Goal: Transaction & Acquisition: Purchase product/service

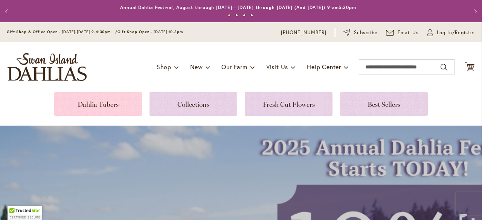
click at [109, 107] on link at bounding box center [98, 104] width 88 height 24
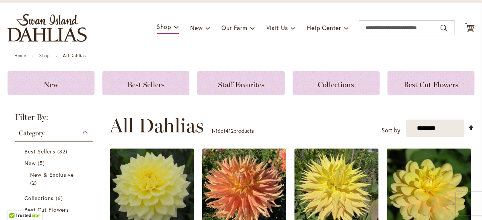
scroll to position [113, 0]
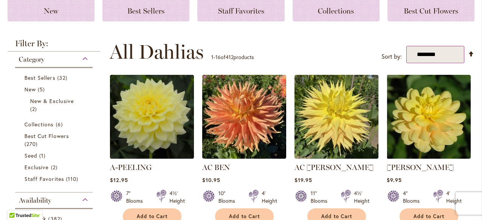
click at [461, 57] on select "**********" at bounding box center [435, 54] width 58 height 17
click at [459, 56] on select "**********" at bounding box center [435, 54] width 58 height 17
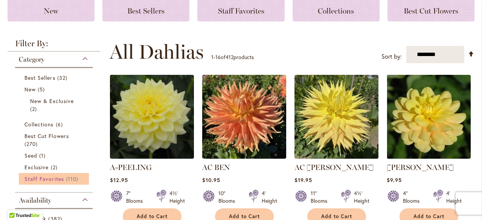
click at [70, 182] on span "110 items" at bounding box center [73, 179] width 14 height 8
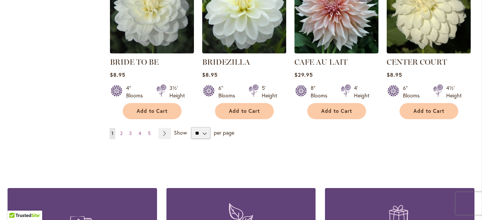
scroll to position [678, 0]
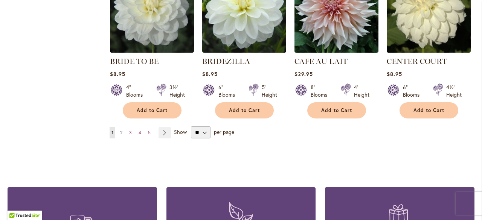
click at [121, 131] on span "2" at bounding box center [121, 133] width 2 height 6
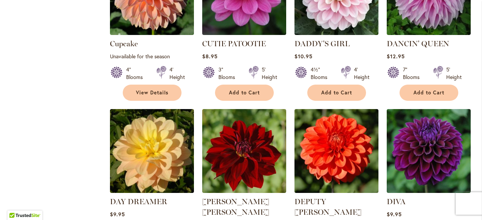
scroll to position [603, 0]
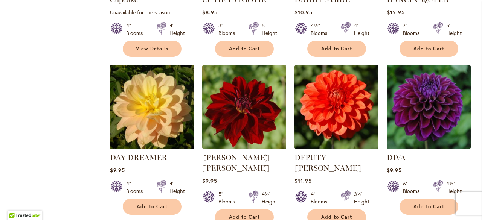
select select "**"
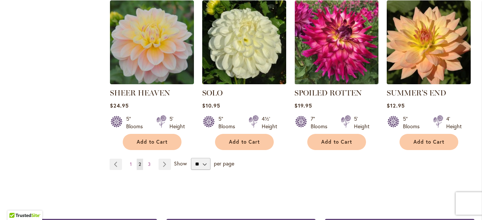
scroll to position [1950, 0]
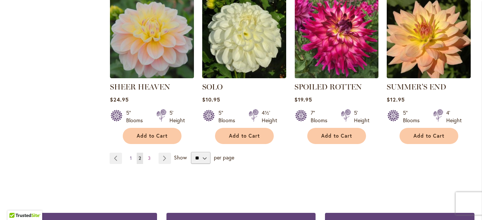
click at [130, 156] on span "1" at bounding box center [131, 159] width 2 height 6
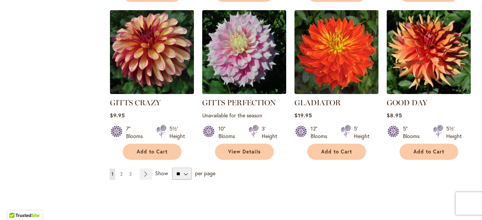
scroll to position [1963, 0]
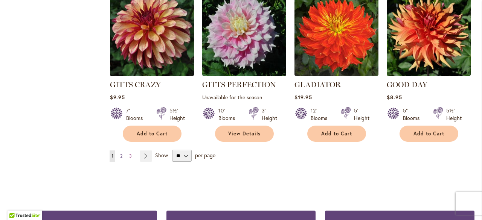
click at [122, 151] on link "Page 2" at bounding box center [121, 156] width 6 height 11
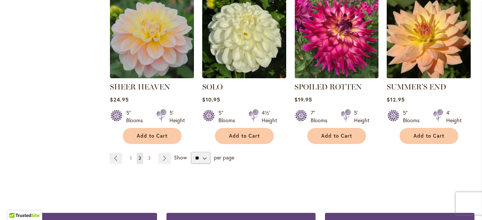
scroll to position [1959, 0]
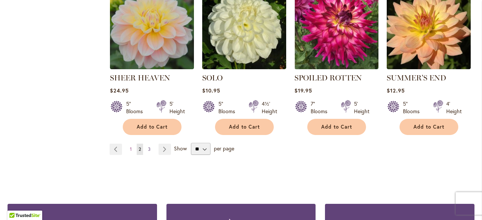
click at [148, 147] on span "3" at bounding box center [149, 150] width 3 height 6
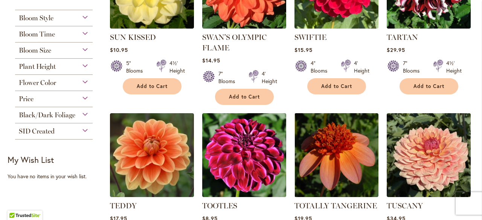
scroll to position [230, 0]
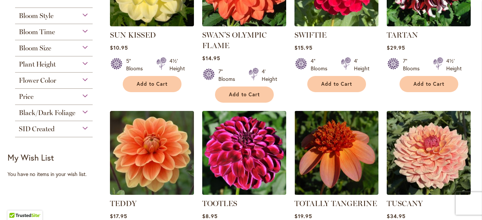
click at [35, 77] on span "Flower Color" at bounding box center [37, 80] width 37 height 8
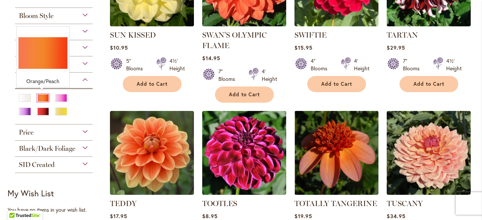
click at [40, 98] on div "Orange/Peach" at bounding box center [43, 98] width 12 height 8
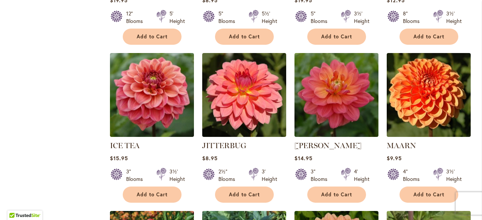
scroll to position [753, 0]
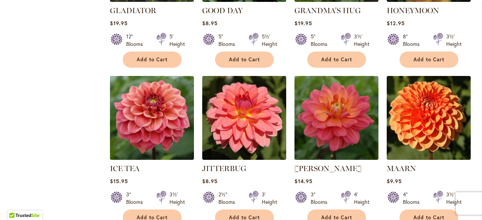
drag, startPoint x: 417, startPoint y: 142, endPoint x: 416, endPoint y: 150, distance: 8.4
click at [415, 163] on strong "MAARN" at bounding box center [429, 168] width 84 height 11
click at [431, 178] on div "$9.95" at bounding box center [429, 181] width 84 height 7
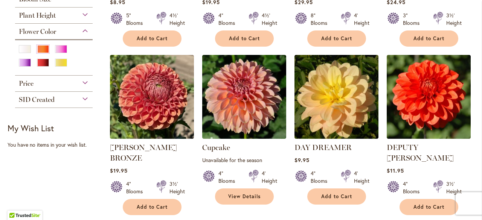
scroll to position [264, 0]
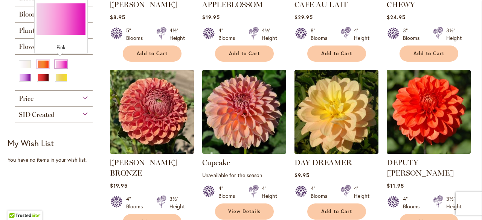
click at [61, 65] on div "Pink" at bounding box center [61, 64] width 12 height 8
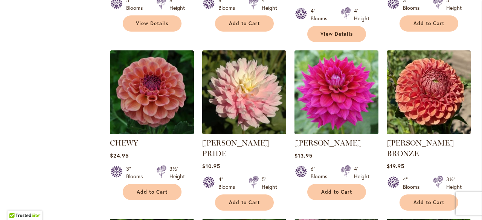
scroll to position [264, 0]
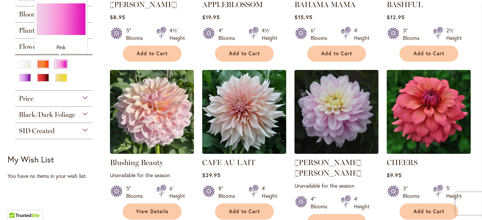
click at [61, 61] on div "Pink" at bounding box center [61, 64] width 12 height 8
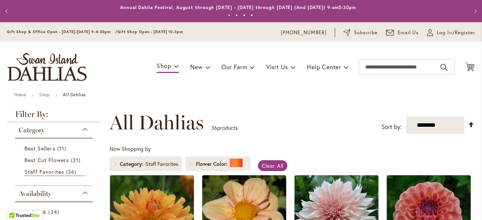
scroll to position [117, 0]
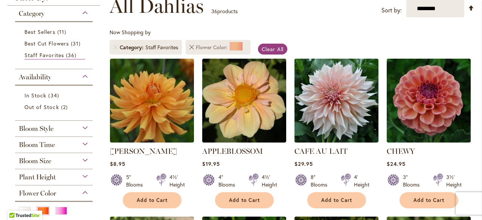
click at [191, 47] on link "Remove Flower Color Orange/Peach" at bounding box center [191, 47] width 5 height 5
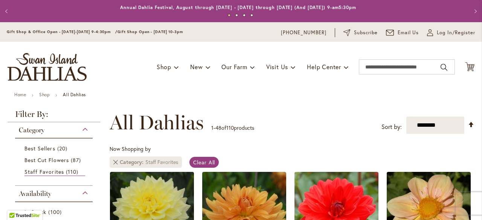
click at [116, 161] on link "Remove Category Staff Favorites" at bounding box center [115, 162] width 5 height 5
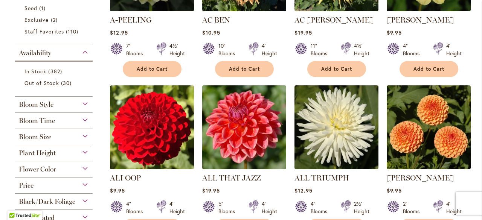
scroll to position [264, 0]
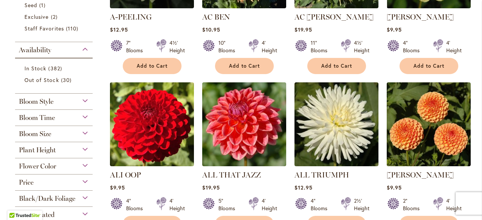
click at [53, 168] on span "Flower Color" at bounding box center [37, 166] width 37 height 8
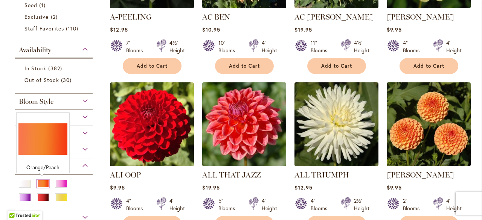
click at [44, 185] on div "Orange/Peach" at bounding box center [43, 184] width 12 height 8
